Goal: Task Accomplishment & Management: Use online tool/utility

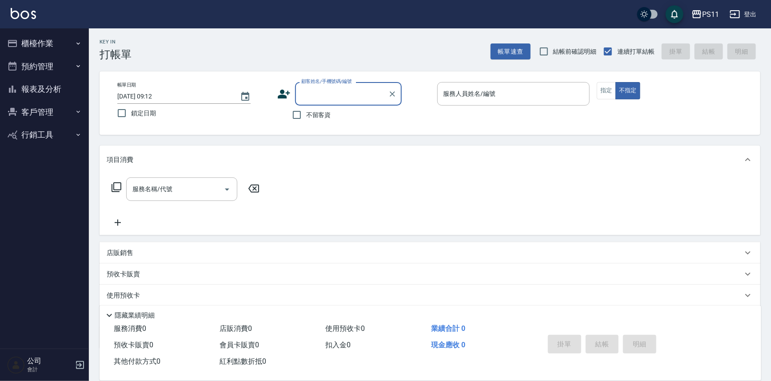
click at [58, 84] on button "報表及分析" at bounding box center [45, 89] width 82 height 23
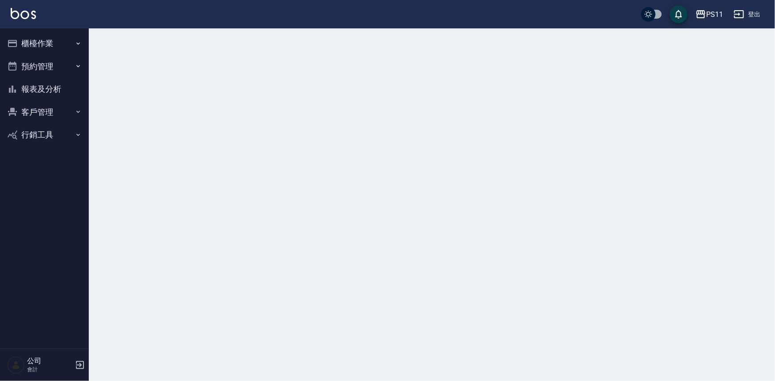
click at [63, 112] on button "客戶管理" at bounding box center [45, 112] width 82 height 23
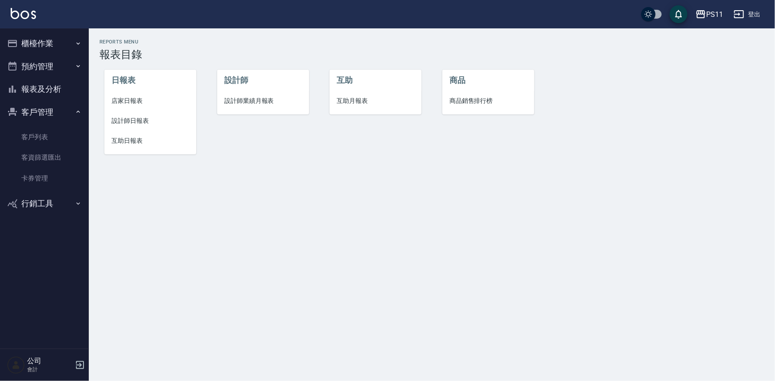
click at [71, 44] on button "櫃檯作業" at bounding box center [45, 43] width 82 height 23
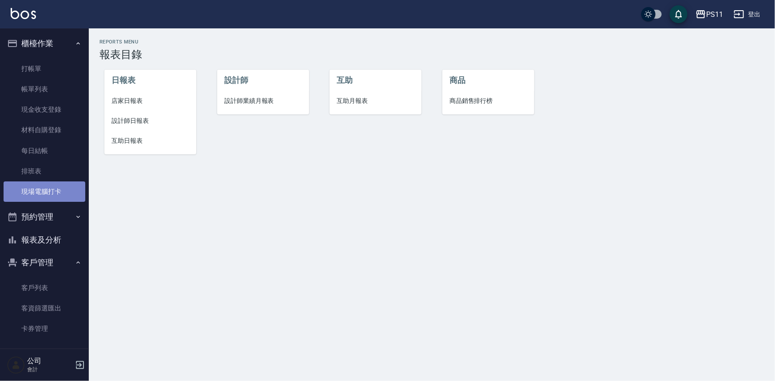
click at [58, 195] on link "現場電腦打卡" at bounding box center [45, 192] width 82 height 20
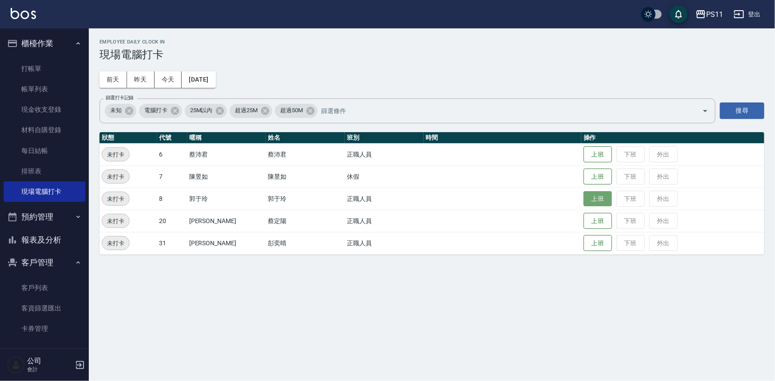
click at [595, 200] on button "上班" at bounding box center [598, 199] width 28 height 16
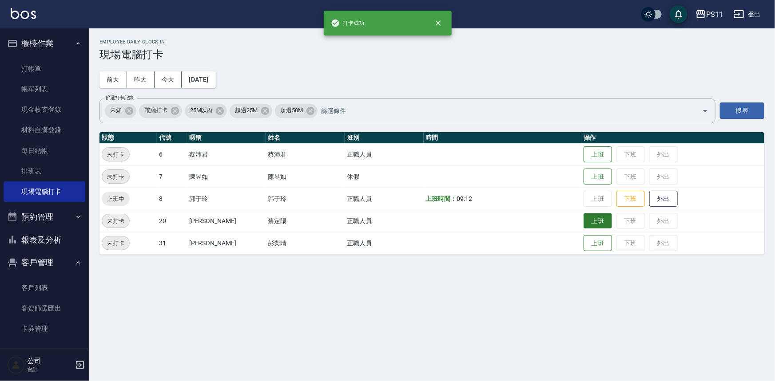
click at [584, 224] on button "上班" at bounding box center [598, 222] width 28 height 16
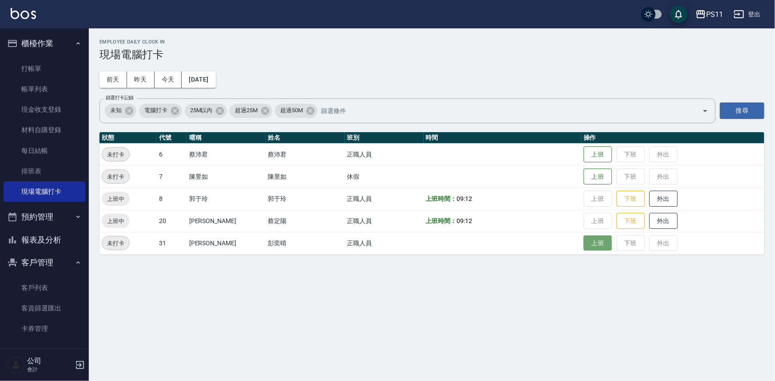
click at [599, 249] on button "上班" at bounding box center [598, 244] width 28 height 16
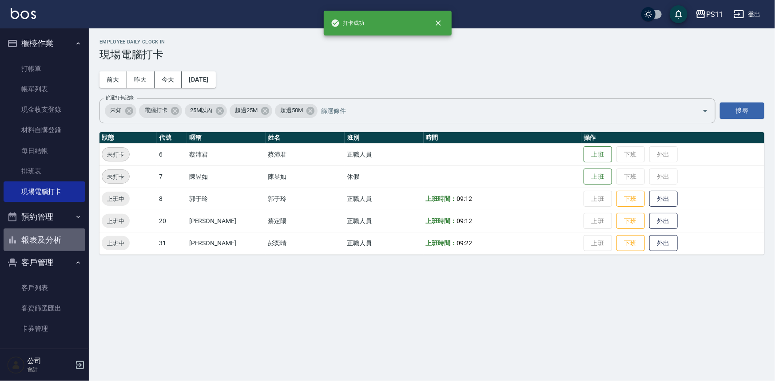
click at [65, 242] on button "報表及分析" at bounding box center [45, 240] width 82 height 23
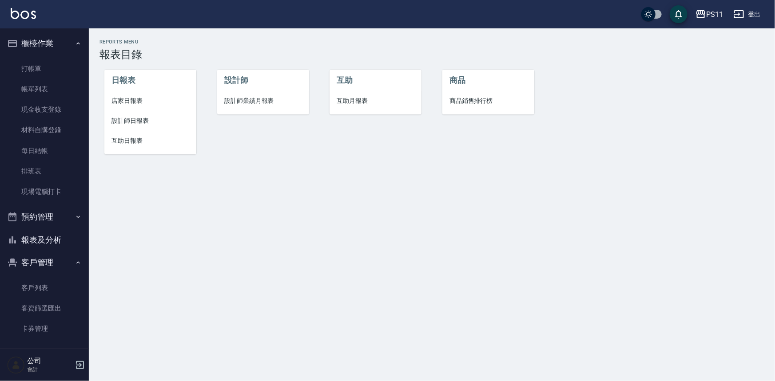
click at [132, 139] on span "互助日報表" at bounding box center [150, 140] width 78 height 9
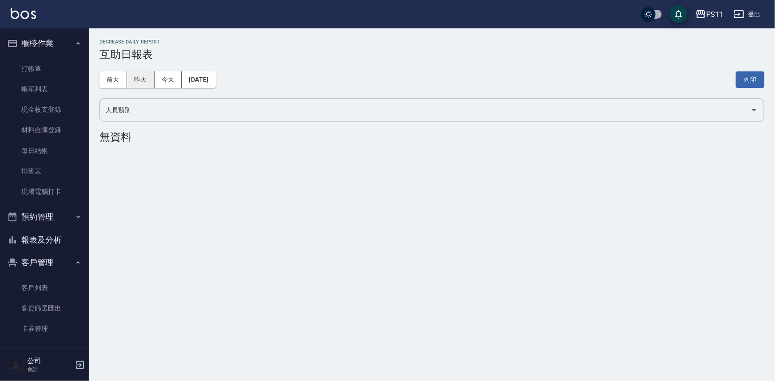
click at [138, 85] on button "昨天" at bounding box center [141, 79] width 28 height 16
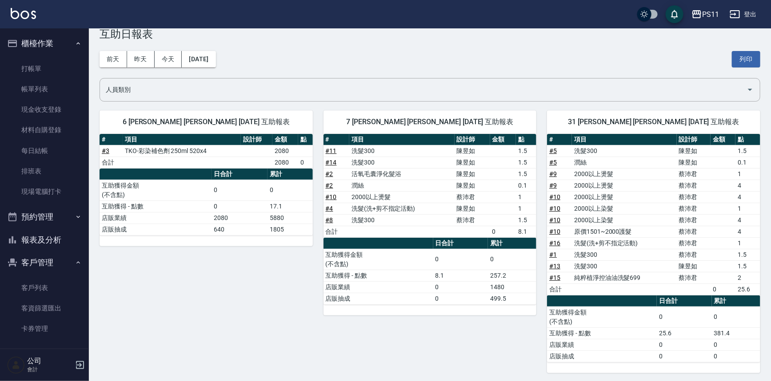
scroll to position [22, 0]
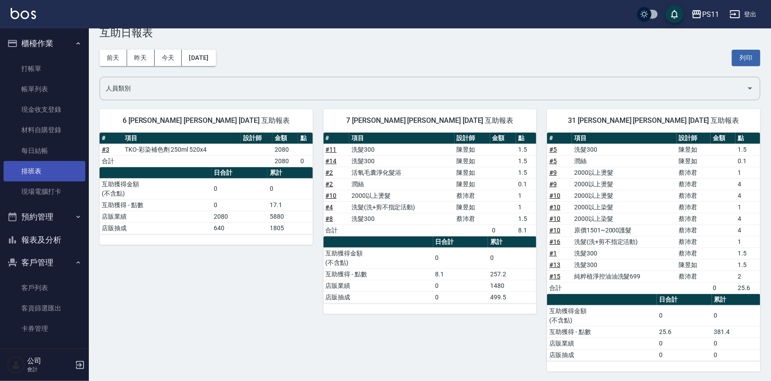
drag, startPoint x: 63, startPoint y: 188, endPoint x: 68, endPoint y: 180, distance: 9.9
click at [63, 188] on link "現場電腦打卡" at bounding box center [45, 192] width 82 height 20
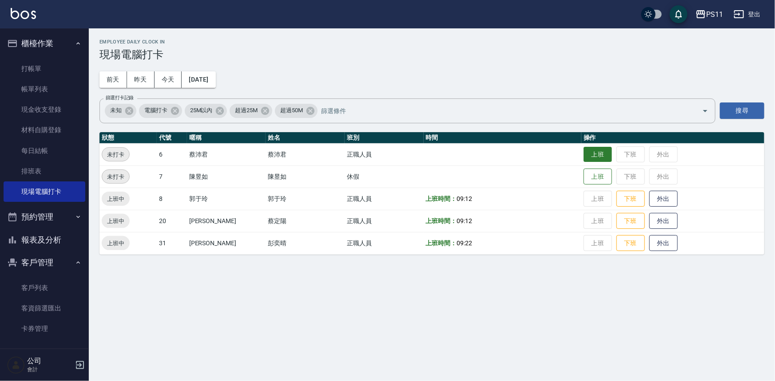
click at [585, 148] on button "上班" at bounding box center [598, 155] width 28 height 16
